Goal: Find contact information: Find contact information

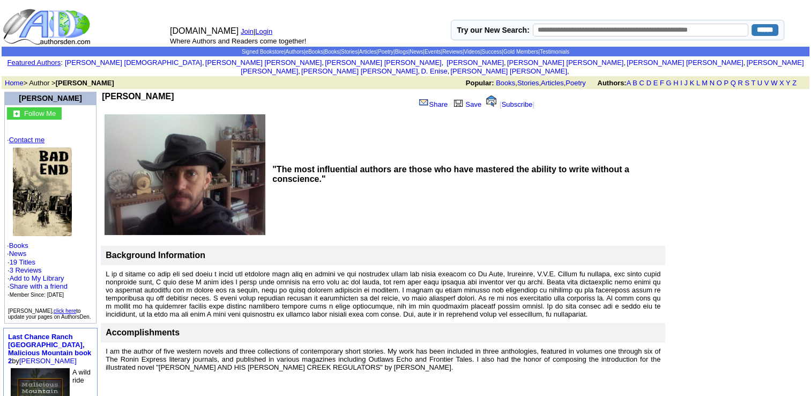
click at [44, 136] on link "Contact me" at bounding box center [26, 140] width 35 height 8
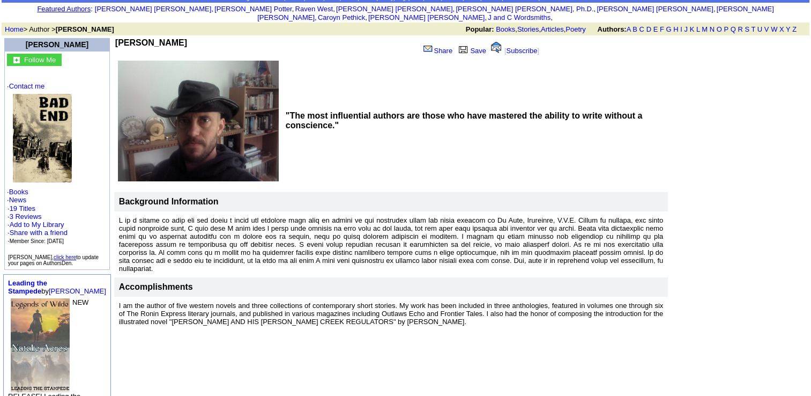
scroll to position [107, 0]
